Goal: Information Seeking & Learning: Find specific fact

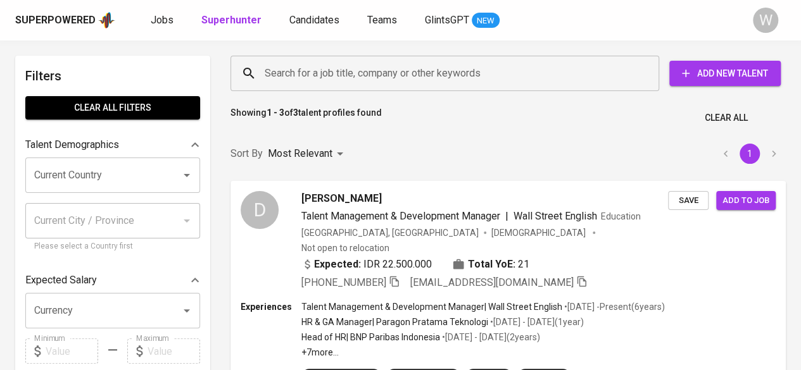
click at [489, 85] on div "Search for a job title, company or other keywords" at bounding box center [444, 73] width 429 height 35
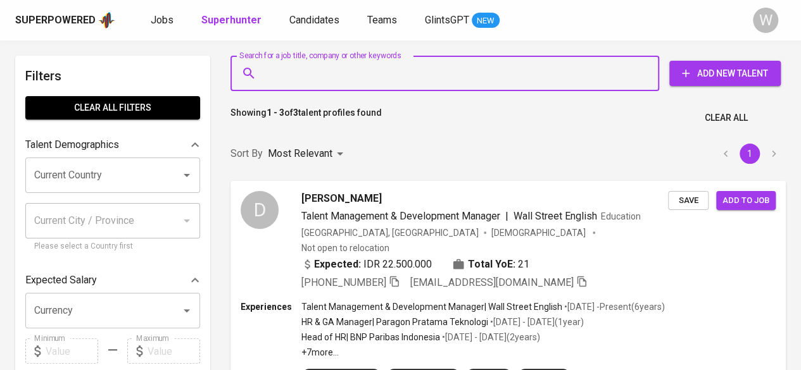
paste input "[EMAIL_ADDRESS][DOMAIN_NAME]"
type input "[EMAIL_ADDRESS][DOMAIN_NAME]"
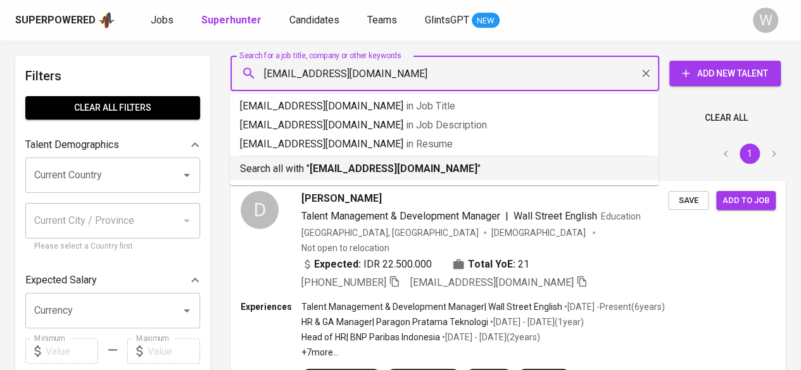
click at [462, 167] on p "Search all with " [EMAIL_ADDRESS][DOMAIN_NAME] "" at bounding box center [444, 168] width 408 height 15
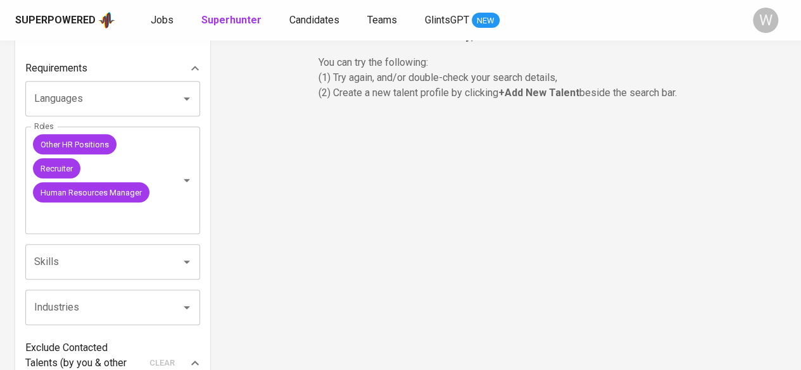
scroll to position [412, 0]
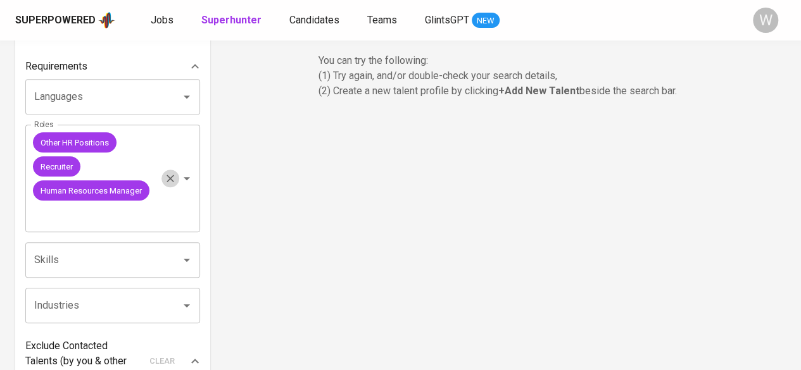
click at [172, 177] on icon "Clear" at bounding box center [170, 179] width 8 height 8
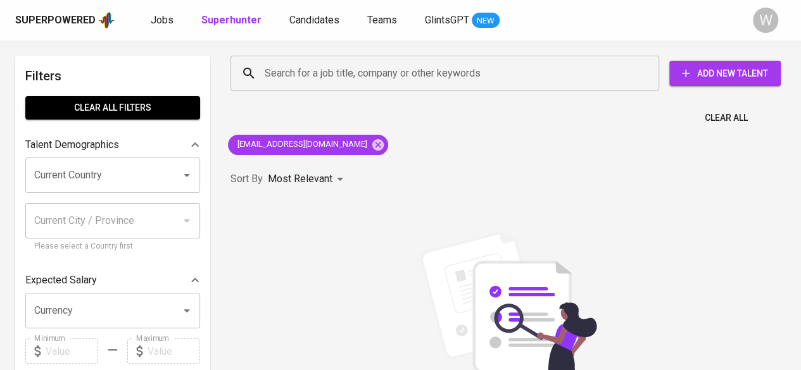
click at [391, 125] on div "Clear All" at bounding box center [508, 114] width 570 height 31
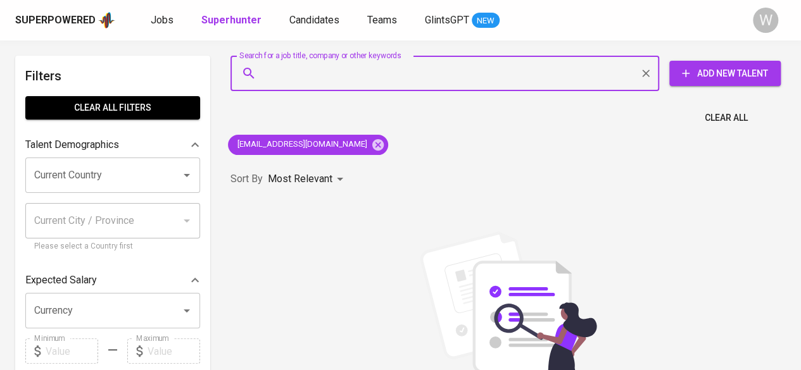
click at [425, 69] on input "Search for a job title, company or other keywords" at bounding box center [447, 73] width 373 height 24
paste input "[EMAIL_ADDRESS][DOMAIN_NAME]"
type input "[EMAIL_ADDRESS][DOMAIN_NAME]"
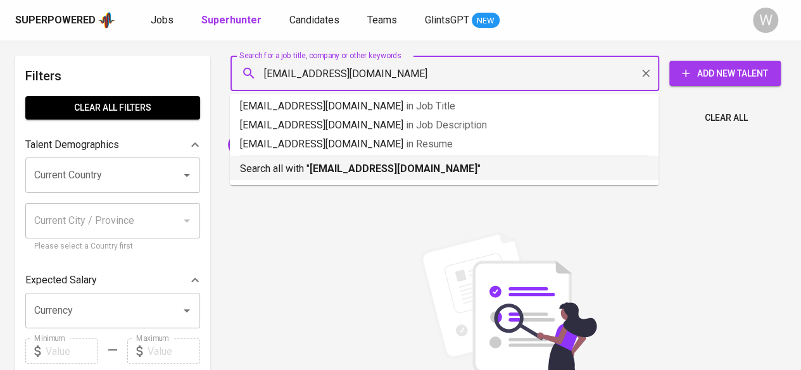
click at [403, 173] on b "[EMAIL_ADDRESS][DOMAIN_NAME]" at bounding box center [394, 169] width 168 height 12
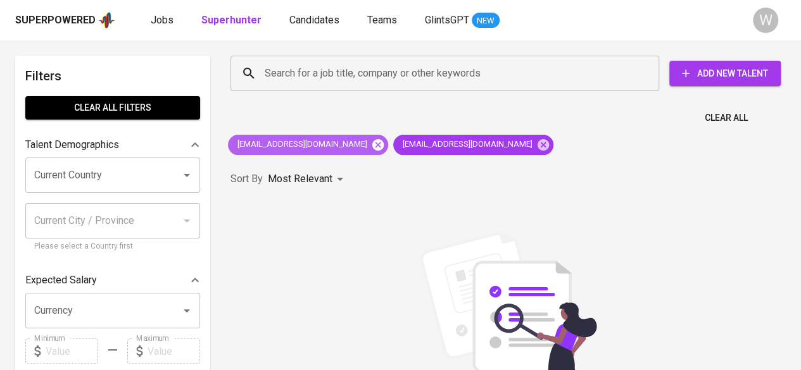
click at [371, 145] on icon at bounding box center [378, 145] width 14 height 14
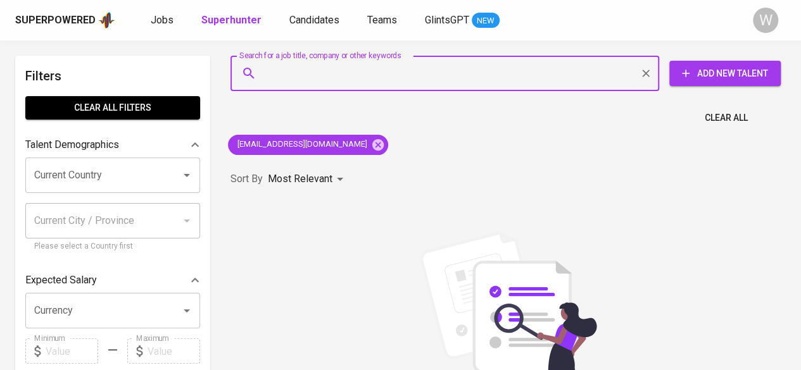
click at [389, 71] on input "Search for a job title, company or other keywords" at bounding box center [447, 73] width 373 height 24
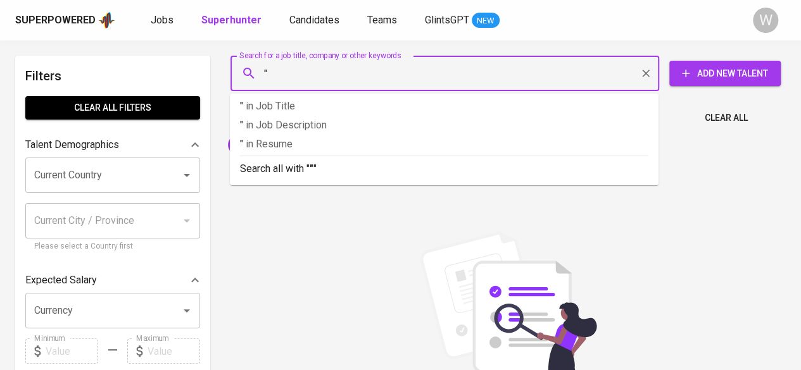
paste input "[PERSON_NAME] Mentari Kinanti"
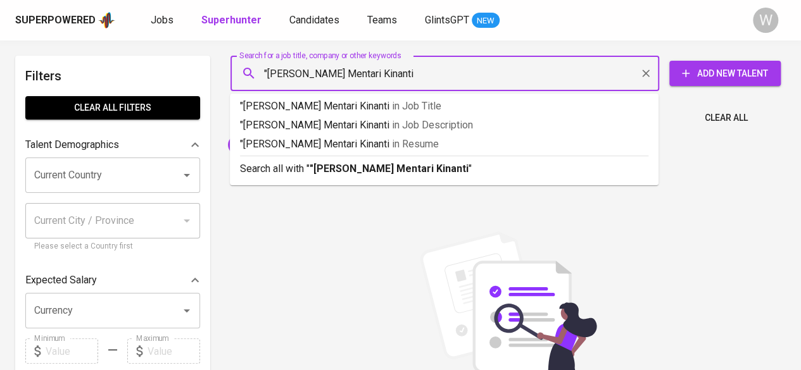
type input ""[PERSON_NAME] Mentari Kinanti""
click at [395, 165] on b ""[PERSON_NAME] Mentari Kinanti"" at bounding box center [391, 169] width 163 height 12
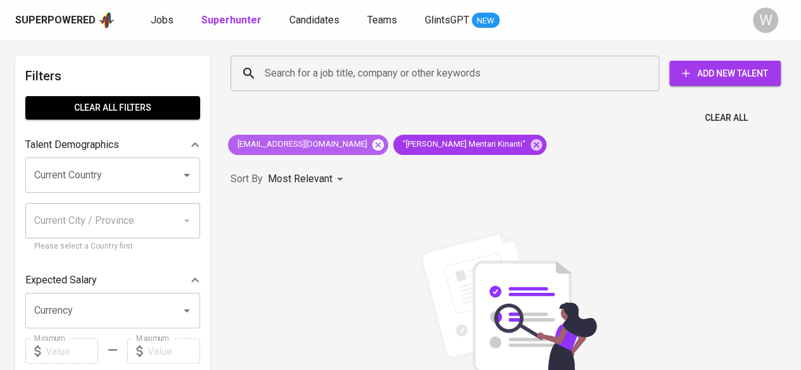
click at [371, 146] on icon at bounding box center [378, 145] width 14 height 14
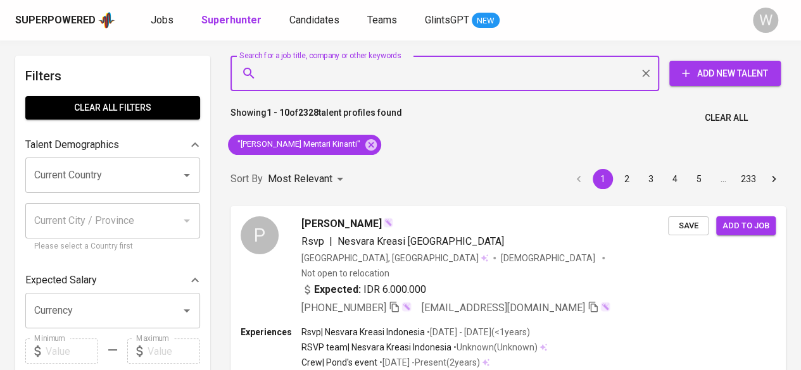
click at [505, 69] on input "Search for a job title, company or other keywords" at bounding box center [447, 73] width 373 height 24
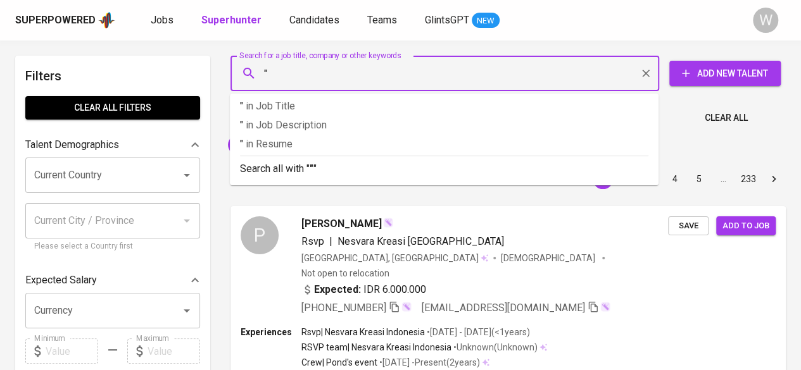
paste input "Menur [PERSON_NAME]"
type input ""Menur [PERSON_NAME]""
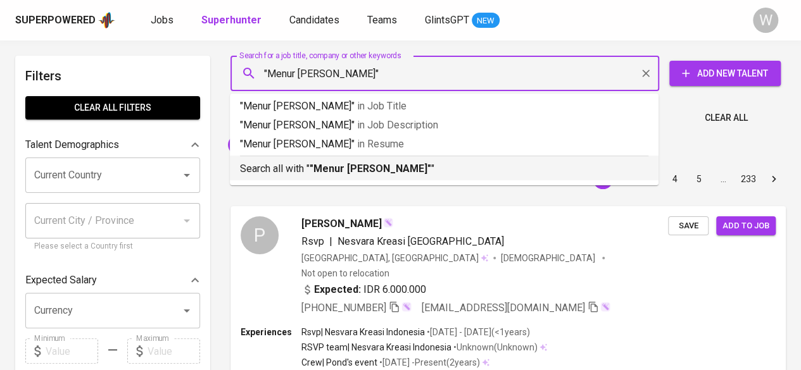
click at [447, 182] on ul ""Menur [PERSON_NAME]" in Job Title "Menur [PERSON_NAME]" in Job Description "Me…" at bounding box center [444, 140] width 429 height 92
click at [452, 175] on p "Search all with " "Menur [PERSON_NAME]" "" at bounding box center [444, 168] width 408 height 15
click at [438, 165] on div "Sort By Most Relevant MOST_RELEVANT 1 2 3 4 5 … 233" at bounding box center [508, 179] width 570 height 39
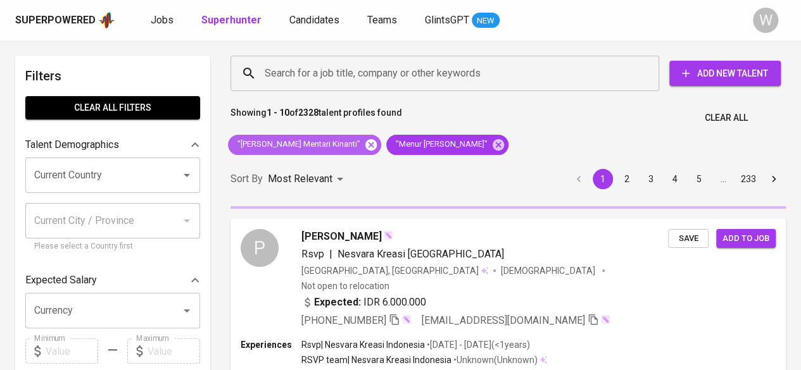
click at [365, 141] on icon at bounding box center [370, 144] width 11 height 11
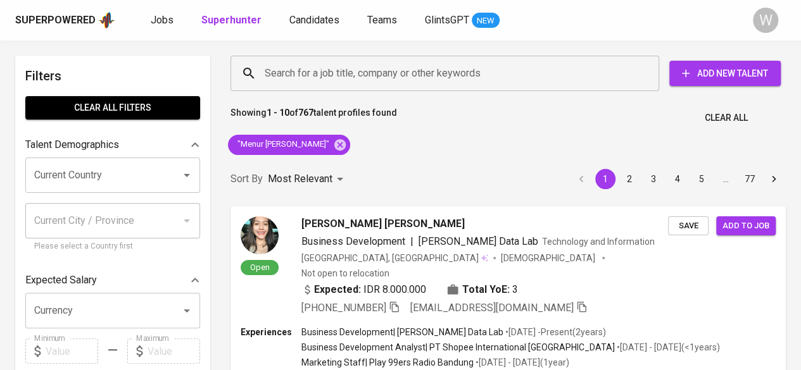
scroll to position [17, 0]
